Goal: Understand process/instructions: Learn about a topic

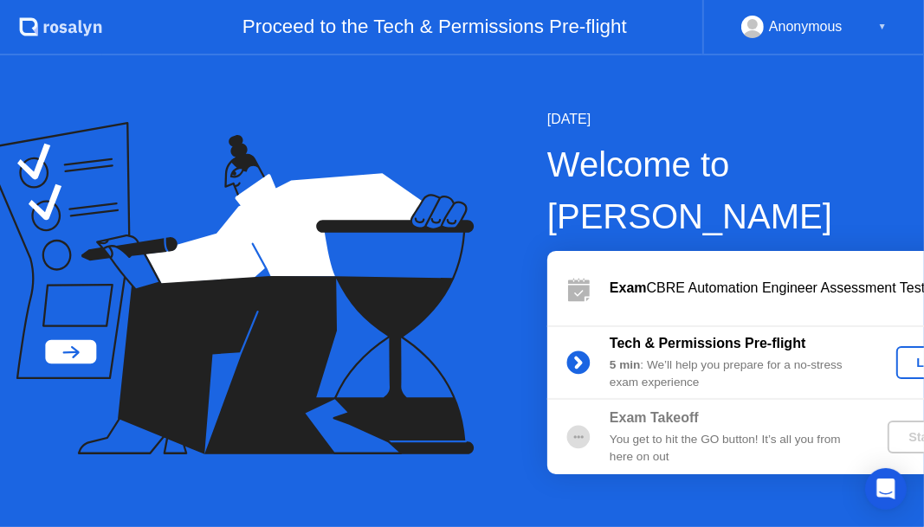
click at [561, 271] on icon at bounding box center [578, 288] width 35 height 35
drag, startPoint x: 483, startPoint y: 252, endPoint x: 544, endPoint y: 267, distance: 63.4
click at [561, 271] on icon at bounding box center [578, 288] width 35 height 35
click at [896, 346] on button "Let's Go" at bounding box center [941, 362] width 91 height 33
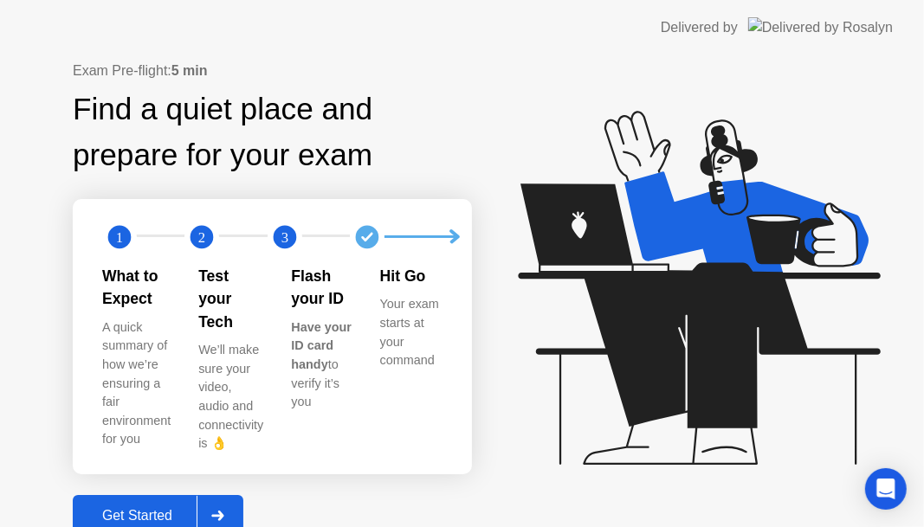
click at [351, 350] on b "Have your ID card handy" at bounding box center [321, 345] width 61 height 51
click at [223, 496] on div at bounding box center [217, 516] width 42 height 40
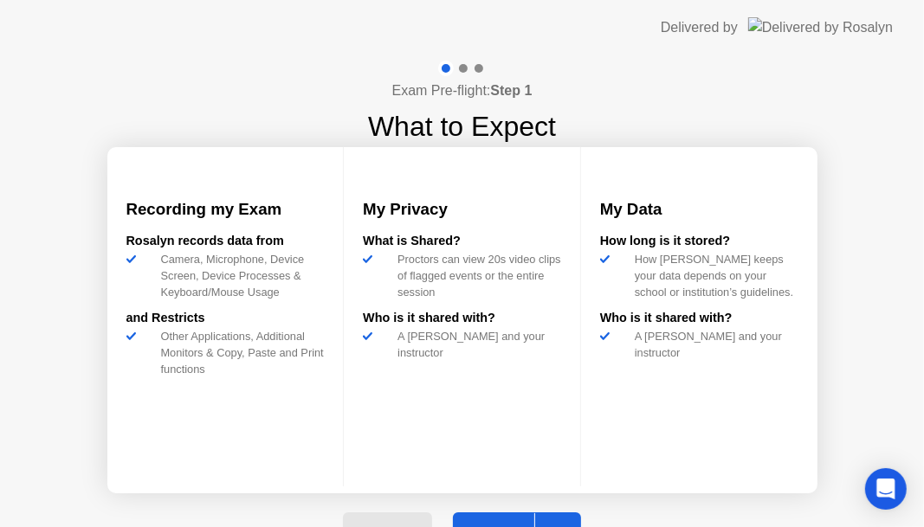
click at [422, 520] on button "Back" at bounding box center [387, 533] width 89 height 42
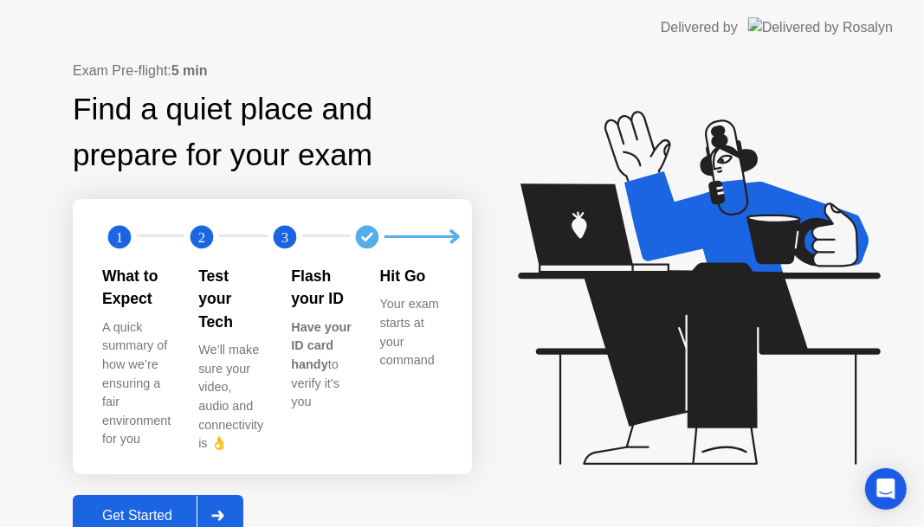
click at [182, 509] on button "Get Started" at bounding box center [158, 516] width 171 height 42
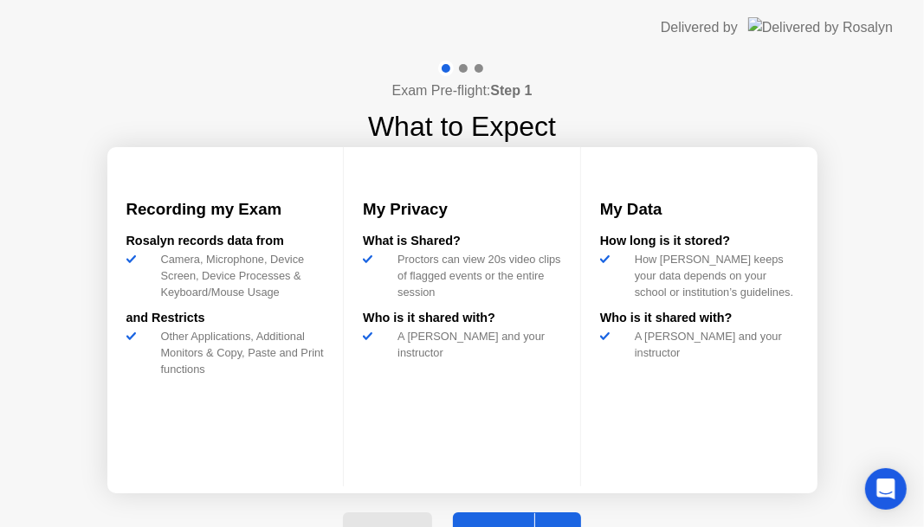
click at [499, 520] on button "Next" at bounding box center [517, 533] width 129 height 42
